Goal: Complete application form: Complete application form

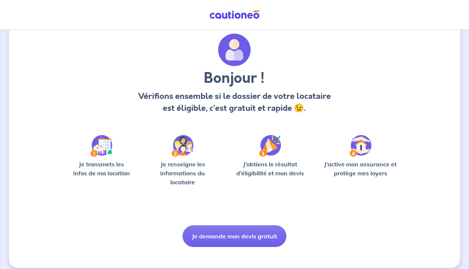
scroll to position [31, 0]
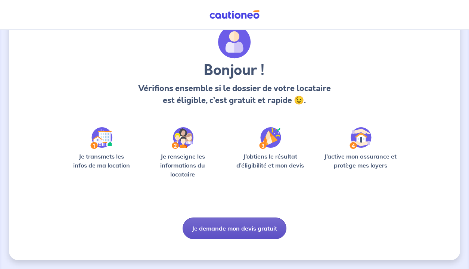
click at [223, 229] on button "Je demande mon devis gratuit" at bounding box center [235, 229] width 104 height 22
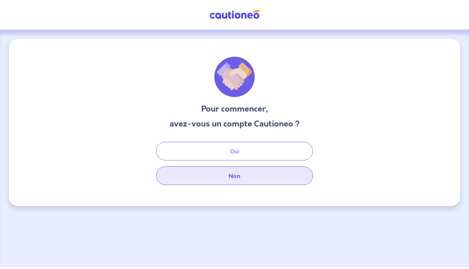
click at [212, 178] on button "Non" at bounding box center [234, 176] width 157 height 19
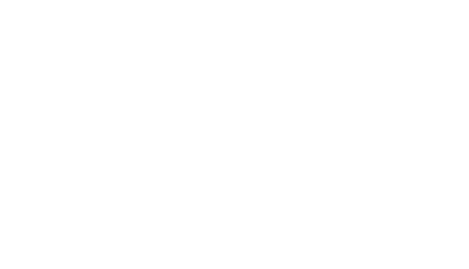
select select "FR"
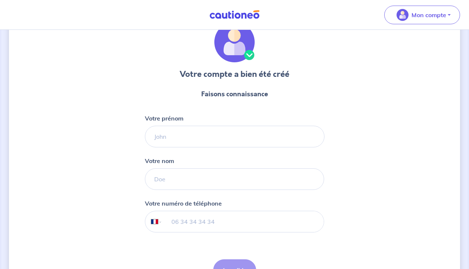
scroll to position [41, 0]
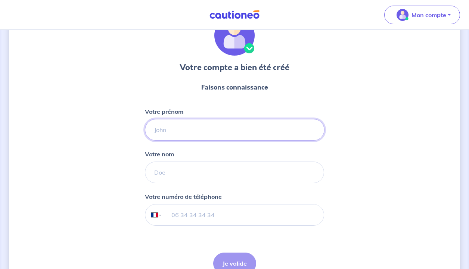
click at [176, 135] on input "Votre prénom" at bounding box center [235, 130] width 180 height 22
type input "[PERSON_NAME]"
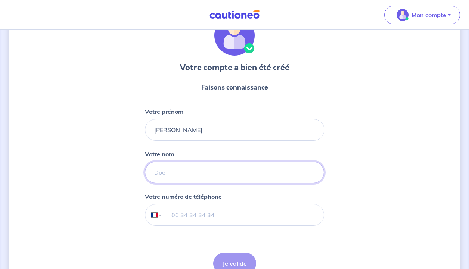
type input "ANATOLE"
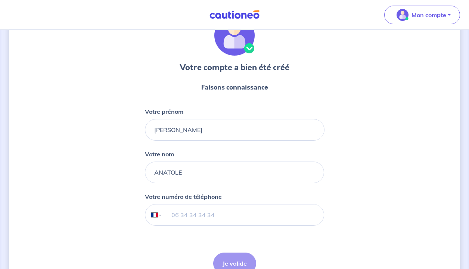
type input "06 87 47 82 81"
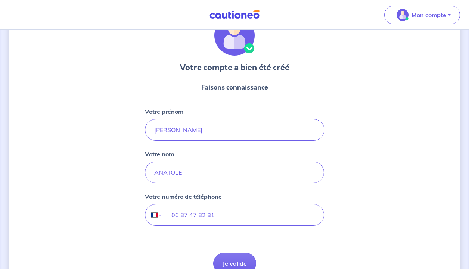
click at [113, 179] on div "Votre compte a bien été créé Faisons connaissance Votre prénom [PERSON_NAME] Vo…" at bounding box center [234, 149] width 451 height 304
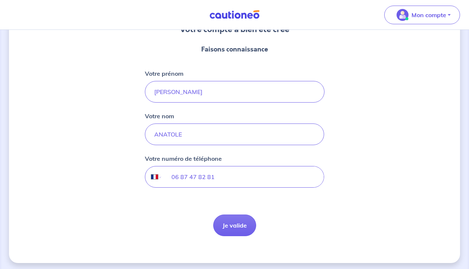
scroll to position [83, 0]
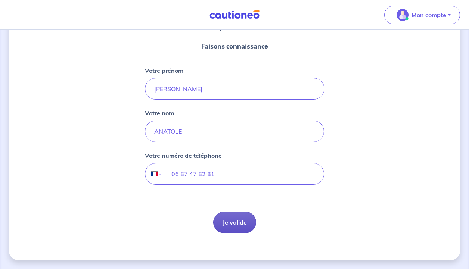
click at [232, 228] on button "Je valide" at bounding box center [234, 223] width 43 height 22
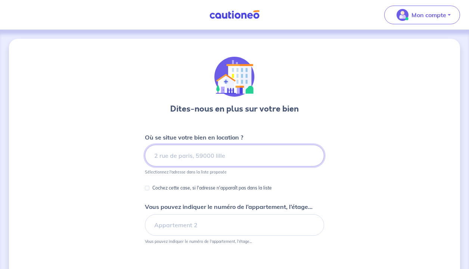
click at [168, 159] on input at bounding box center [234, 156] width 179 height 22
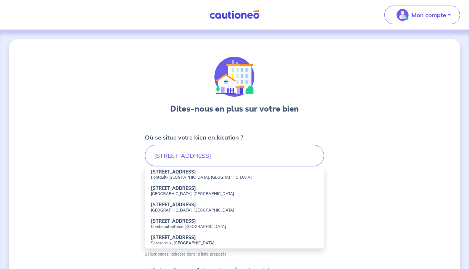
click at [176, 176] on small "Pontault-[GEOGRAPHIC_DATA], [GEOGRAPHIC_DATA]" at bounding box center [234, 177] width 167 height 5
type input "[STREET_ADDRESS]"
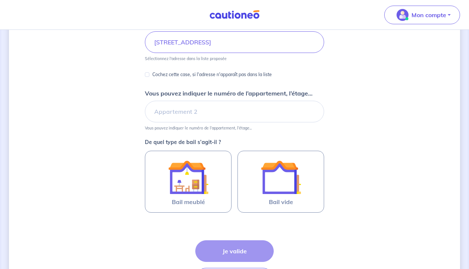
scroll to position [119, 0]
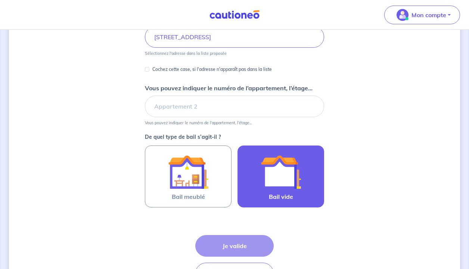
click at [273, 171] on img at bounding box center [281, 172] width 40 height 40
click at [0, 0] on input "Bail vide" at bounding box center [0, 0] width 0 height 0
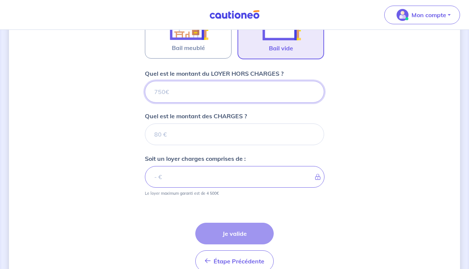
scroll to position [166, 0]
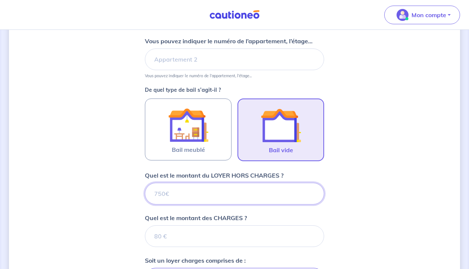
click at [161, 194] on input "Quel est le montant du LOYER HORS CHARGES ?" at bounding box center [234, 194] width 179 height 22
type input "1"
type input "13"
type input "135"
type input "1350"
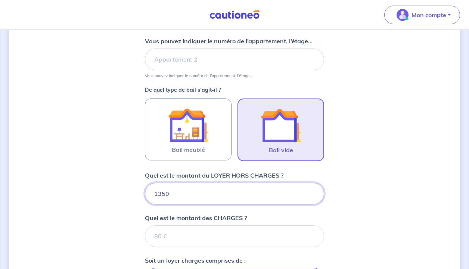
type input "1350"
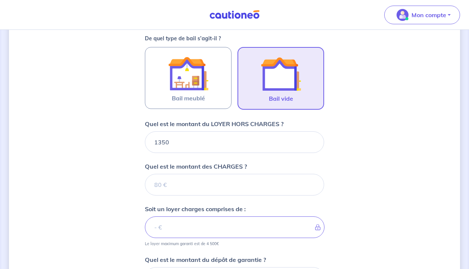
scroll to position [218, 0]
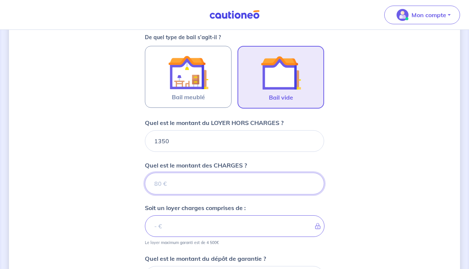
click at [164, 186] on input "Quel est le montant des CHARGES ?" at bounding box center [234, 184] width 179 height 22
type input "12"
type input "1362"
type input "1"
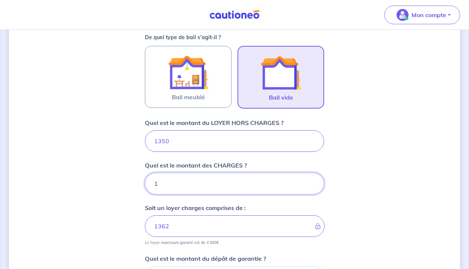
type input "1351"
type input "14"
type input "1364"
type input "140"
type input "1490"
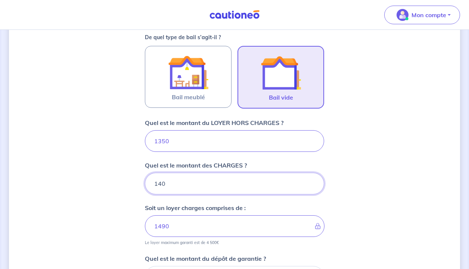
type input "140"
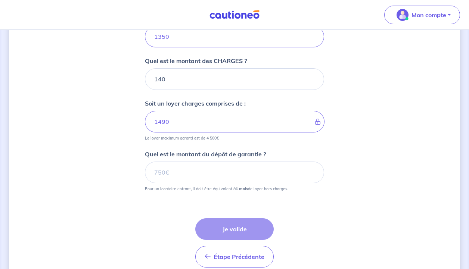
scroll to position [332, 0]
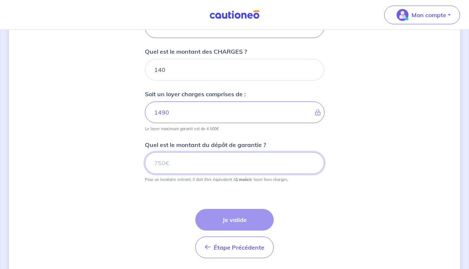
click at [162, 167] on input "Quel est le montant du dépôt de garantie ?" at bounding box center [234, 163] width 179 height 22
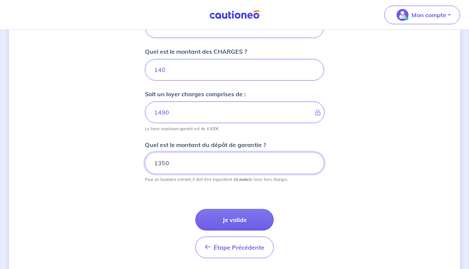
type input "1350"
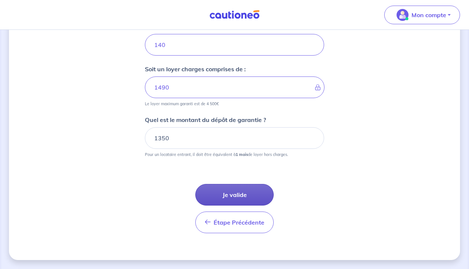
click at [227, 194] on button "Je valide" at bounding box center [234, 195] width 78 height 22
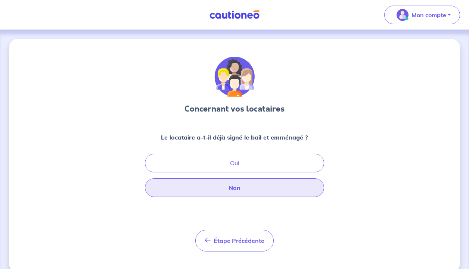
click at [226, 193] on button "Non" at bounding box center [234, 187] width 179 height 19
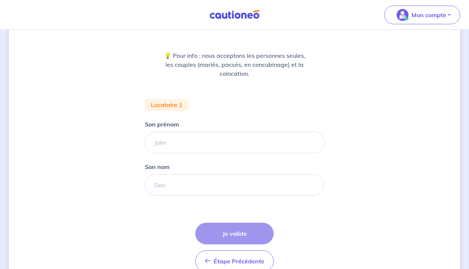
scroll to position [92, 0]
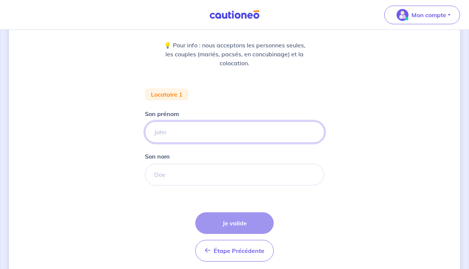
click at [166, 136] on input "Son prénom" at bounding box center [235, 132] width 180 height 22
type input "glop"
click at [162, 176] on input "Son nom" at bounding box center [235, 175] width 180 height 22
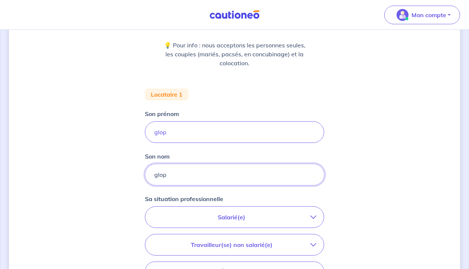
type input "glop"
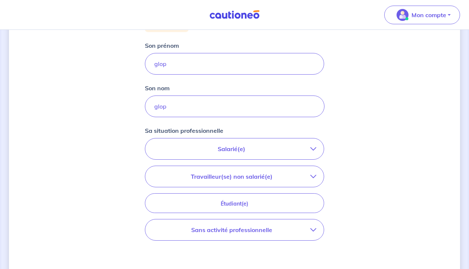
scroll to position [195, 0]
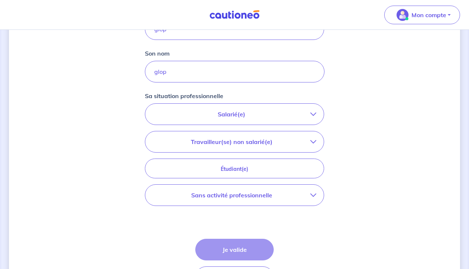
click at [204, 117] on p "Salarié(e)" at bounding box center [232, 114] width 158 height 9
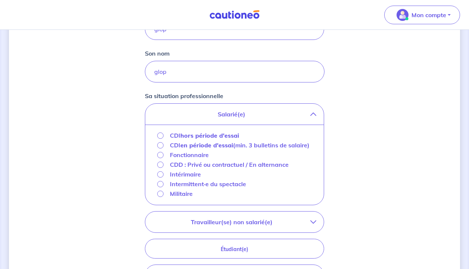
click at [164, 136] on div "CDI hors période d'essai" at bounding box center [198, 135] width 82 height 9
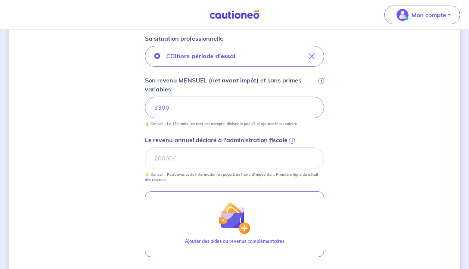
scroll to position [274, 0]
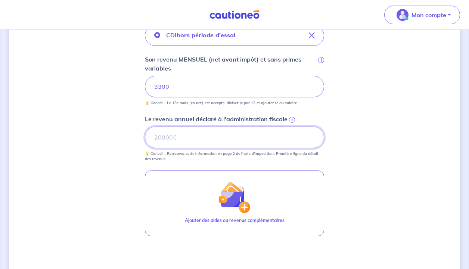
click at [159, 135] on input "Le revenu annuel déclaré à l'administration fiscale i" at bounding box center [234, 138] width 179 height 22
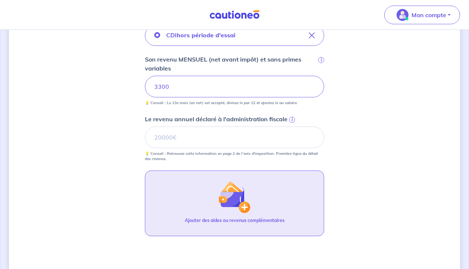
click at [170, 195] on button "Ajouter des aides ou revenus complémentaires" at bounding box center [234, 204] width 179 height 66
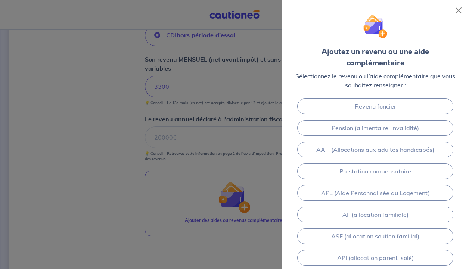
click at [102, 190] on div at bounding box center [234, 134] width 469 height 269
click at [457, 11] on button "Close" at bounding box center [459, 10] width 12 height 12
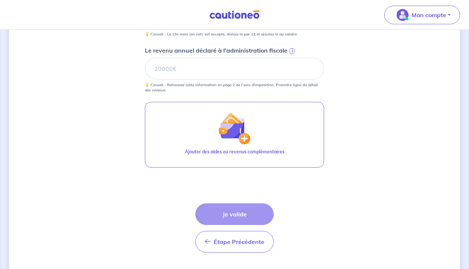
scroll to position [362, 0]
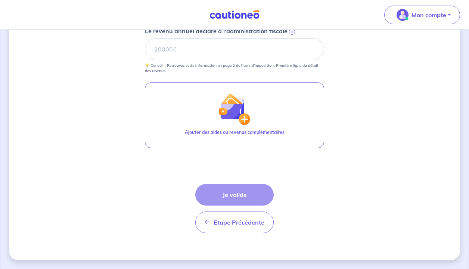
click at [210, 198] on div "Étape Précédente Précédent Je valide Je valide" at bounding box center [234, 208] width 78 height 49
click at [215, 197] on div "Étape Précédente Précédent Je valide Je valide" at bounding box center [234, 208] width 78 height 49
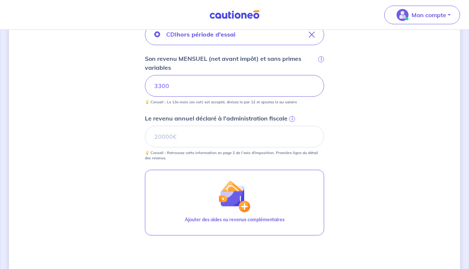
scroll to position [255, 0]
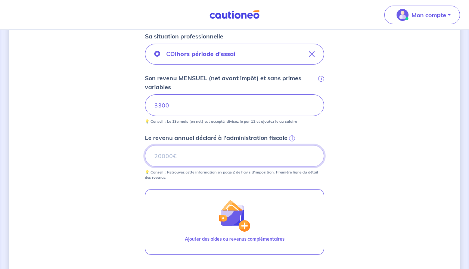
click at [178, 155] on input "Le revenu annuel déclaré à l'administration fiscale i" at bounding box center [234, 156] width 179 height 22
type input "3"
click at [162, 157] on input "Le revenu annuel déclaré à l'administration fiscale i" at bounding box center [234, 156] width 179 height 22
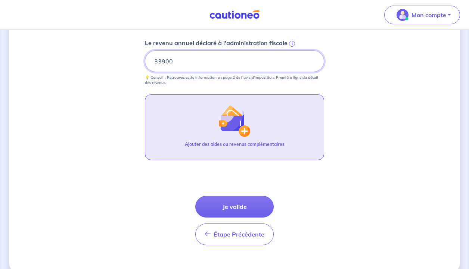
scroll to position [362, 0]
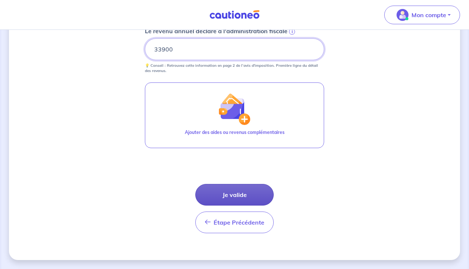
type input "33900"
click at [239, 195] on button "Je valide" at bounding box center [234, 195] width 78 height 22
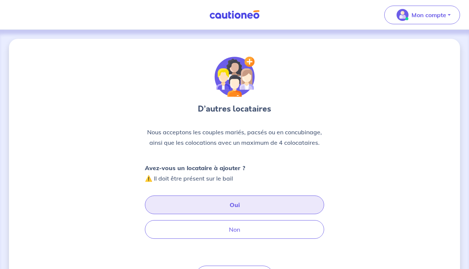
click at [233, 205] on button "Oui" at bounding box center [234, 205] width 179 height 19
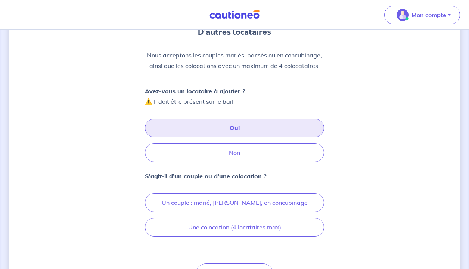
scroll to position [110, 0]
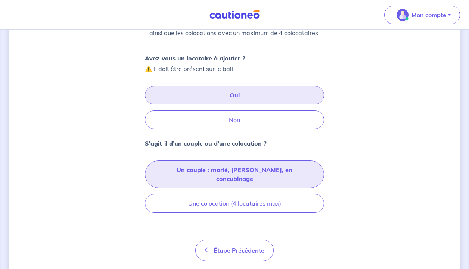
click at [219, 172] on button "Un couple : marié, [PERSON_NAME], en concubinage" at bounding box center [234, 175] width 179 height 28
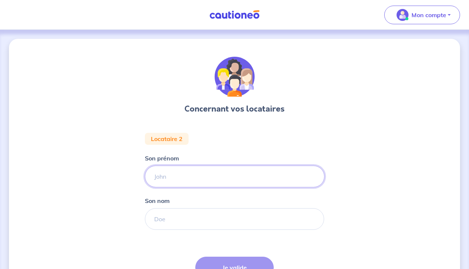
click at [212, 178] on input "Son prénom" at bounding box center [235, 177] width 180 height 22
click at [193, 181] on input "glop" at bounding box center [235, 177] width 180 height 22
type input "glopbis"
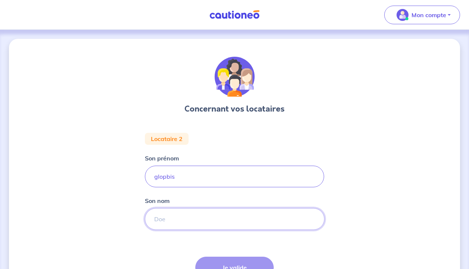
click at [166, 228] on input "Son nom" at bounding box center [235, 219] width 180 height 22
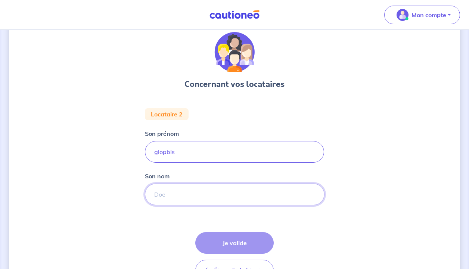
scroll to position [27, 0]
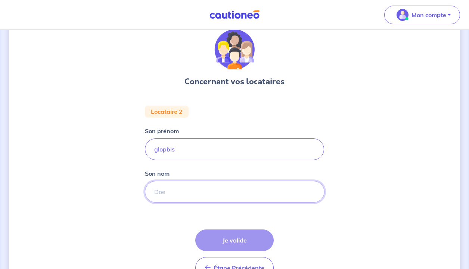
click at [162, 187] on input "Son nom" at bounding box center [235, 192] width 180 height 22
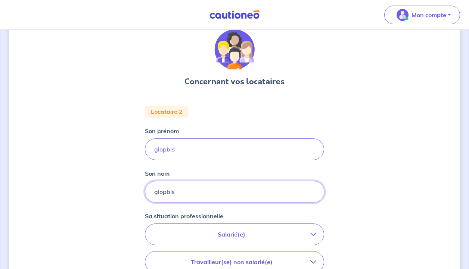
type input "glopbis"
click at [72, 219] on div "Concernant vos locataires Locataire 2 Son prénom glopbis Son nom glopbis Sa sit…" at bounding box center [234, 224] width 451 height 424
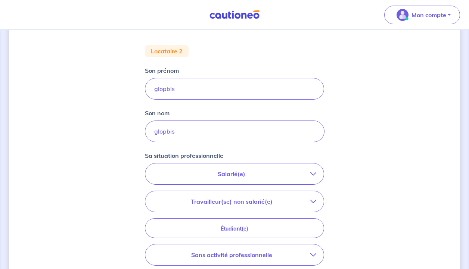
scroll to position [108, 0]
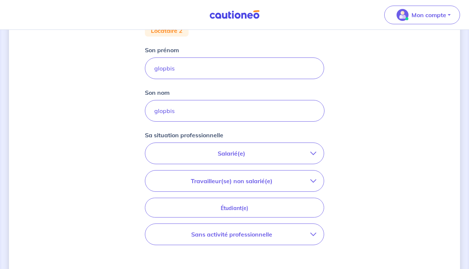
click at [196, 154] on p "Salarié(e)" at bounding box center [232, 153] width 158 height 9
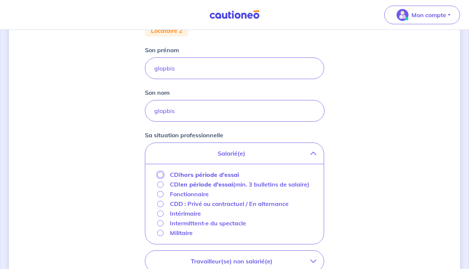
click at [162, 175] on input "CDI hors période d'essai" at bounding box center [160, 175] width 6 height 6
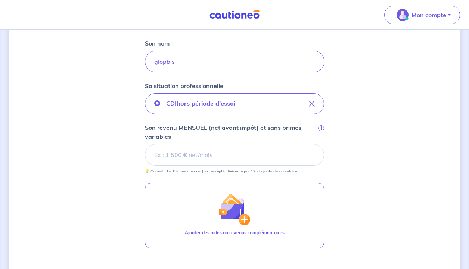
scroll to position [172, 0]
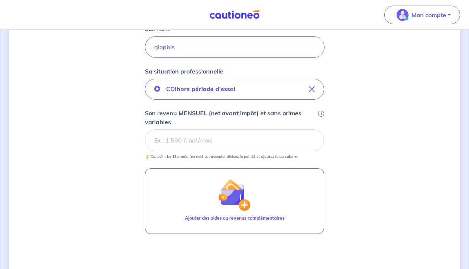
click at [181, 140] on input "Son revenu MENSUEL (net avant impôt) et sans primes variables i" at bounding box center [234, 141] width 179 height 22
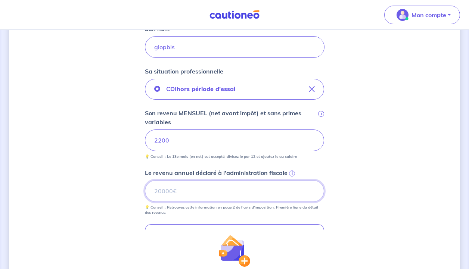
click at [167, 193] on input "Le revenu annuel déclaré à l'administration fiscale i" at bounding box center [234, 191] width 179 height 22
type input "27000"
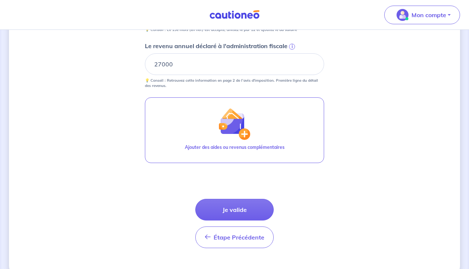
scroll to position [314, 0]
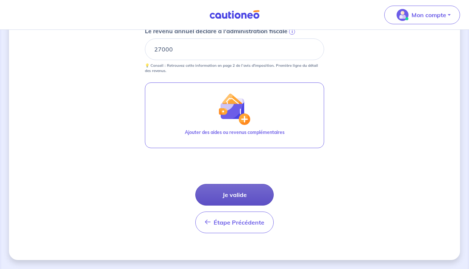
click at [235, 195] on button "Je valide" at bounding box center [234, 195] width 78 height 22
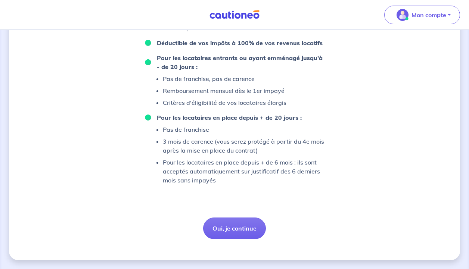
scroll to position [511, 0]
